Goal: Task Accomplishment & Management: Use online tool/utility

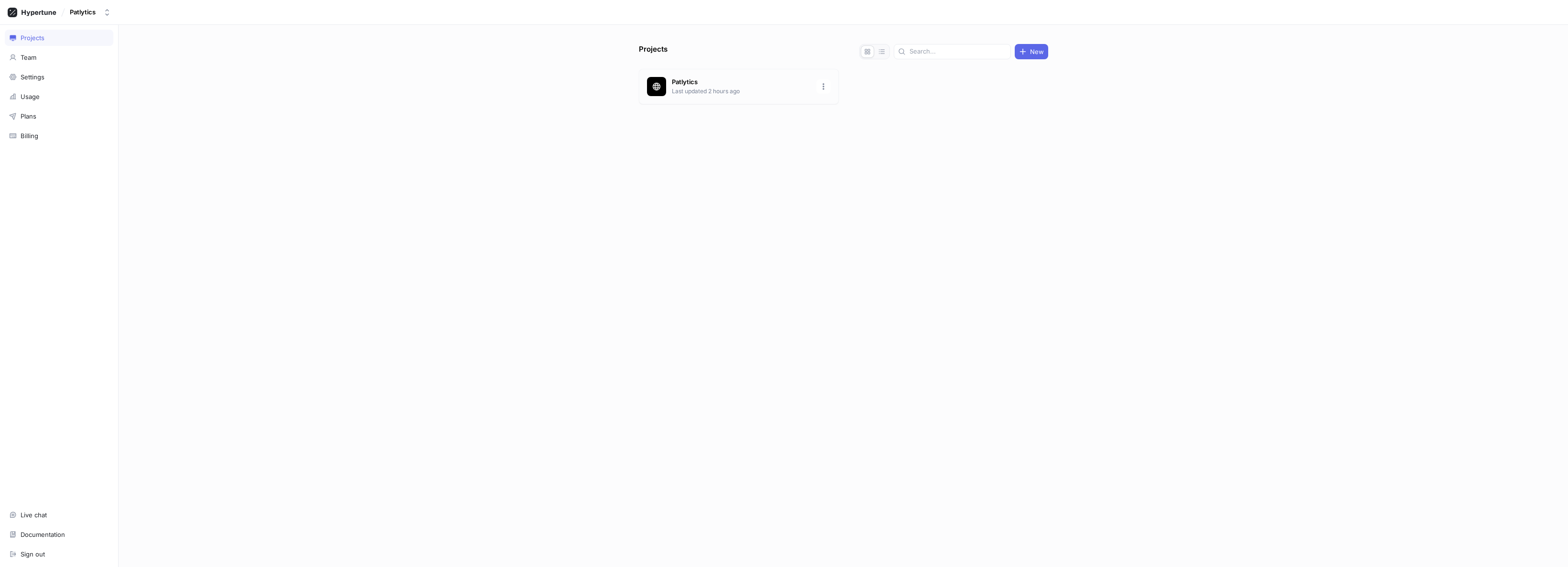
click at [692, 95] on p "Last updated 2 hours ago" at bounding box center [741, 92] width 138 height 9
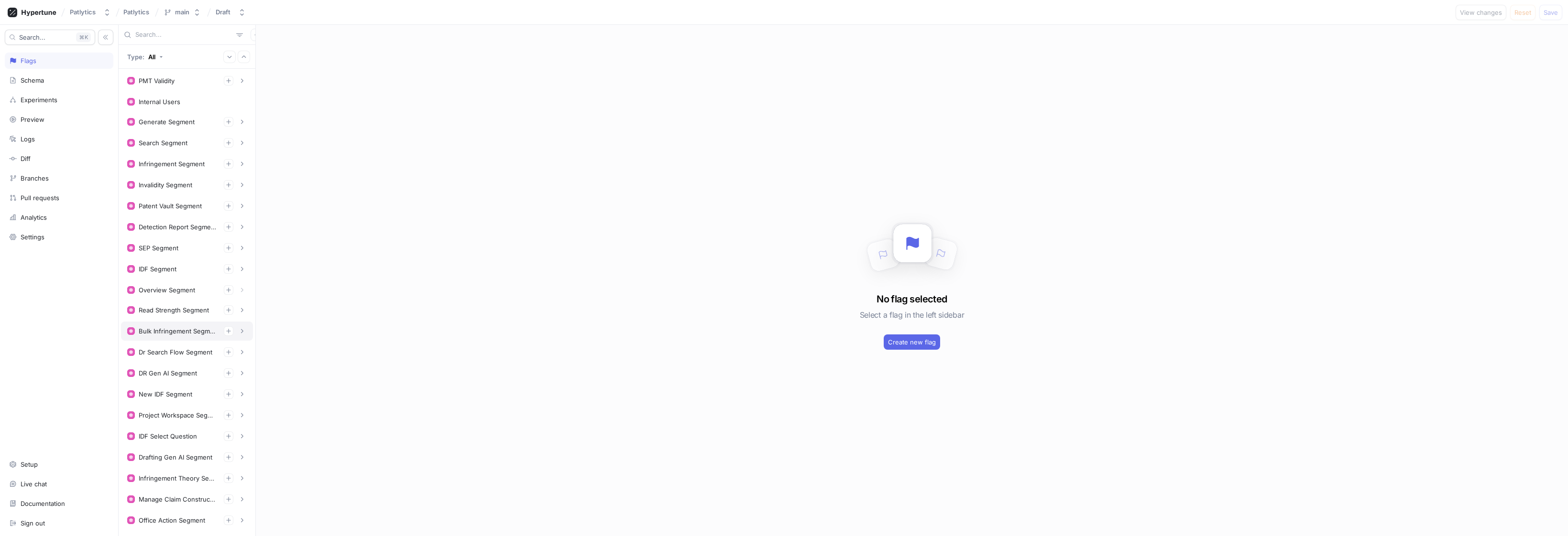
scroll to position [307, 0]
click at [209, 448] on div "Enable Validity Patent Mass Triage" at bounding box center [187, 441] width 132 height 19
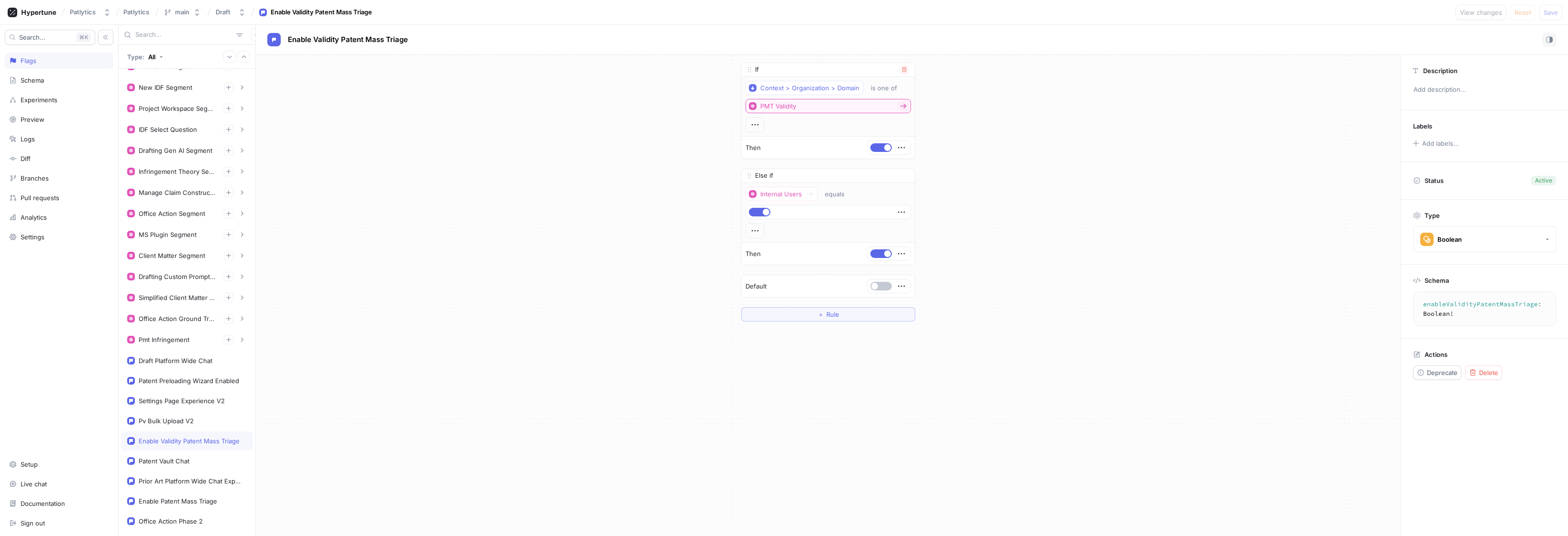
click at [793, 109] on div "PMT Validity" at bounding box center [778, 106] width 36 height 8
drag, startPoint x: 687, startPoint y: 129, endPoint x: 840, endPoint y: 94, distance: 157.0
click at [688, 128] on div "If Context > Organization > Domain is one of PMT Validity Then Else if Internal…" at bounding box center [828, 192] width 1145 height 274
click at [189, 86] on div "PMT Validity" at bounding box center [187, 80] width 132 height 19
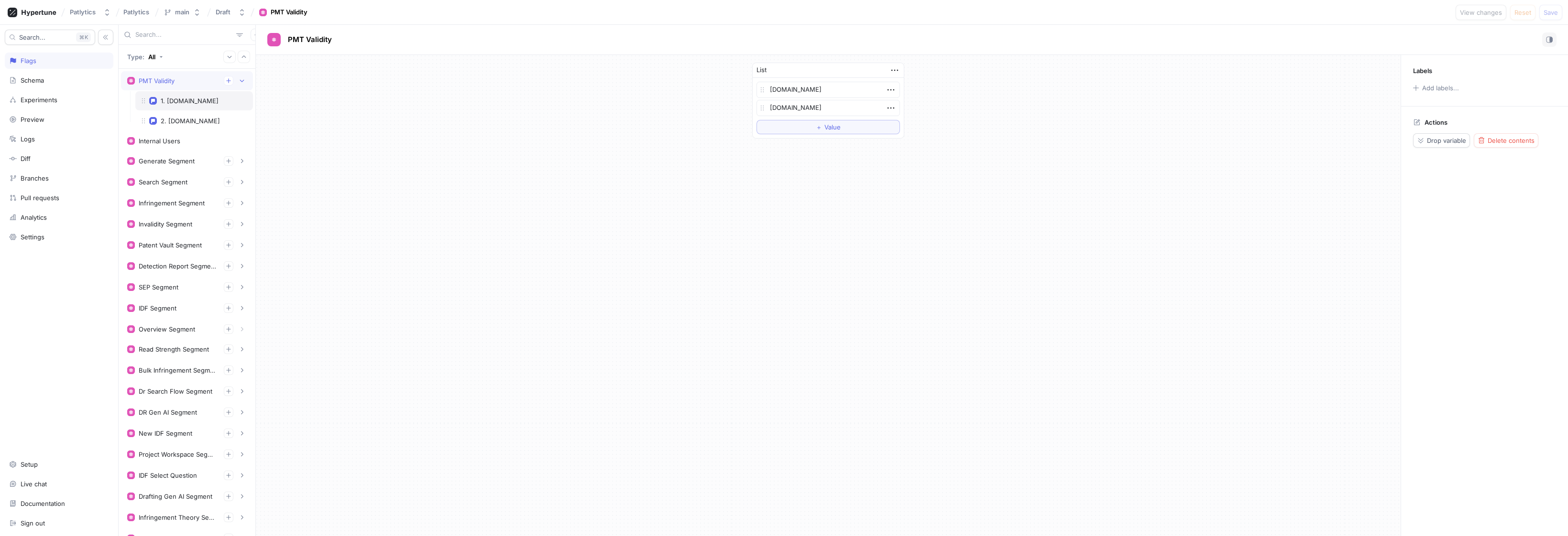
click at [193, 101] on div "1. [DOMAIN_NAME]" at bounding box center [189, 101] width 58 height 8
click at [182, 80] on div "PMT Validity" at bounding box center [187, 81] width 120 height 10
type textarea "x"
